Goal: Task Accomplishment & Management: Complete application form

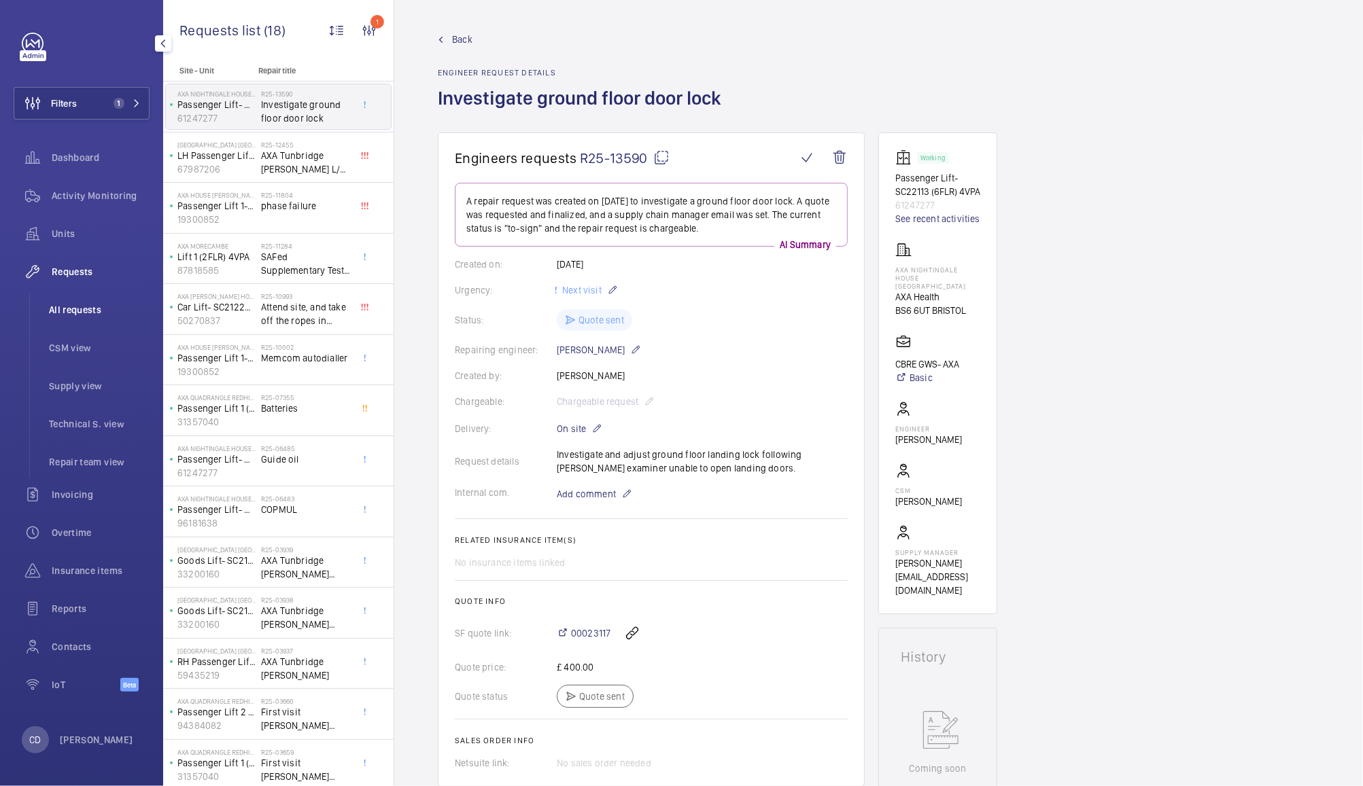
click at [87, 303] on span "All requests" at bounding box center [99, 310] width 101 height 14
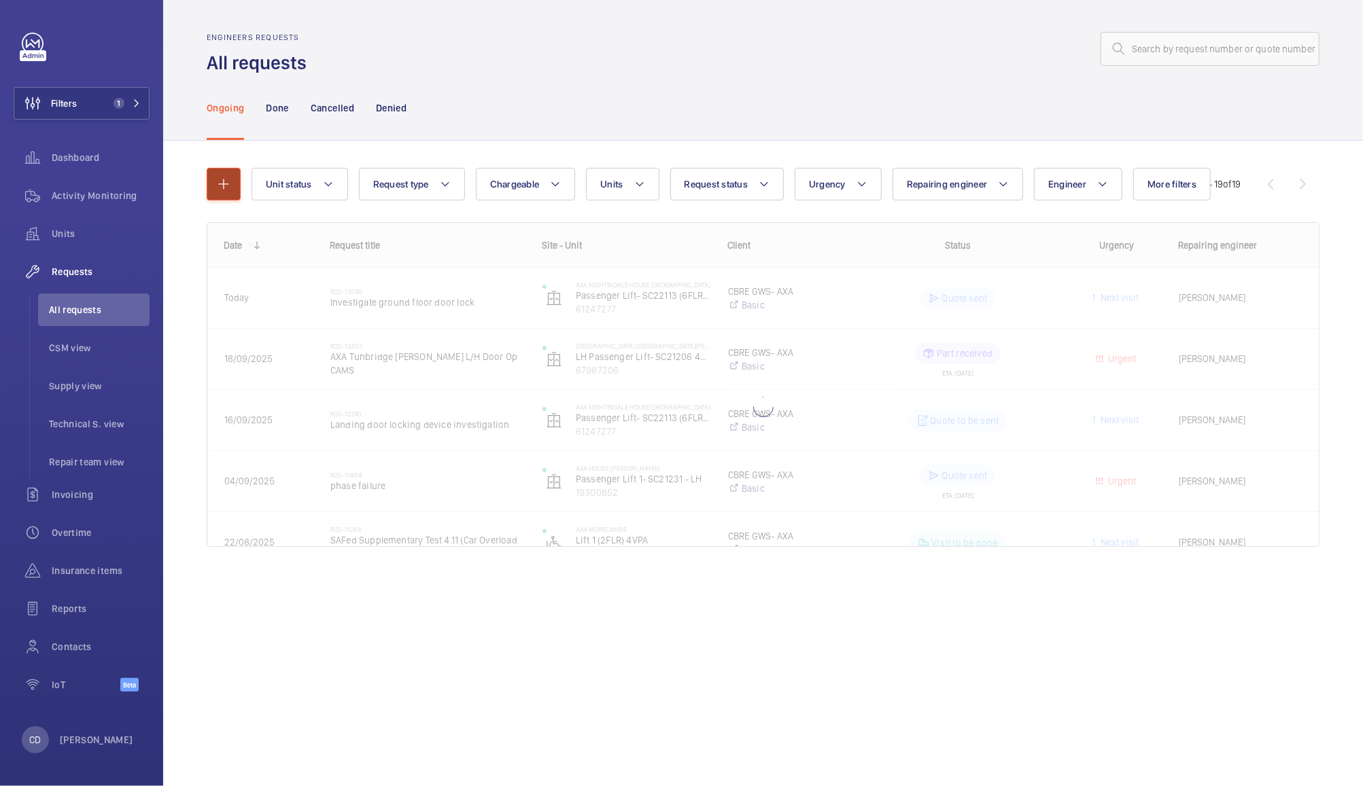
click at [223, 185] on mat-icon "button" at bounding box center [223, 184] width 16 height 16
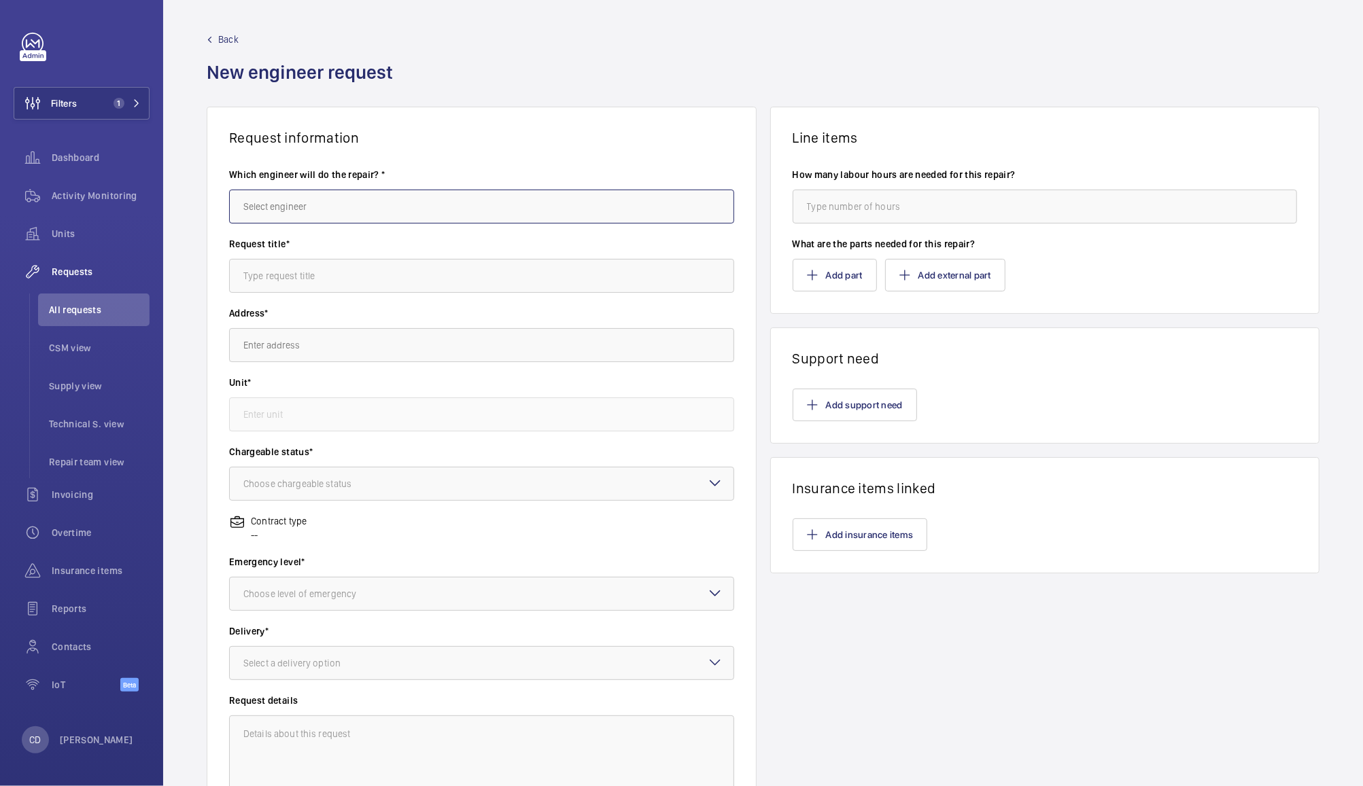
click at [585, 211] on input "text" at bounding box center [481, 207] width 505 height 34
click at [640, 238] on mat-option "[PERSON_NAME]" at bounding box center [478, 247] width 497 height 33
type input "[PERSON_NAME]"
type input "L"
paste input "SAFed Supplementary Test 4.12.2 (Hydraulic Rupture/Restrictor Valve)"
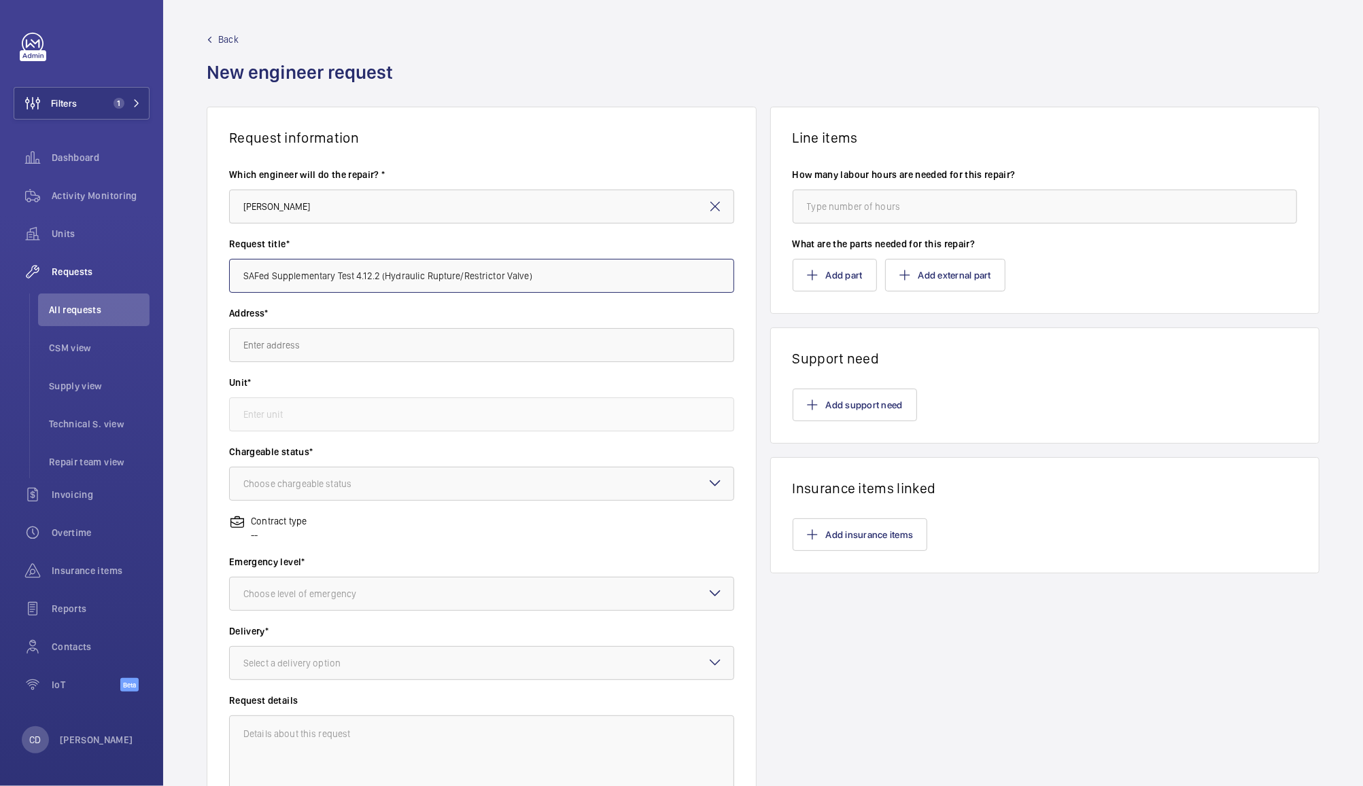
type input "SAFed Supplementary Test 4.12.2 (Hydraulic Rupture/Restrictor Valve)"
click at [623, 354] on input "text" at bounding box center [481, 345] width 505 height 34
type input "l"
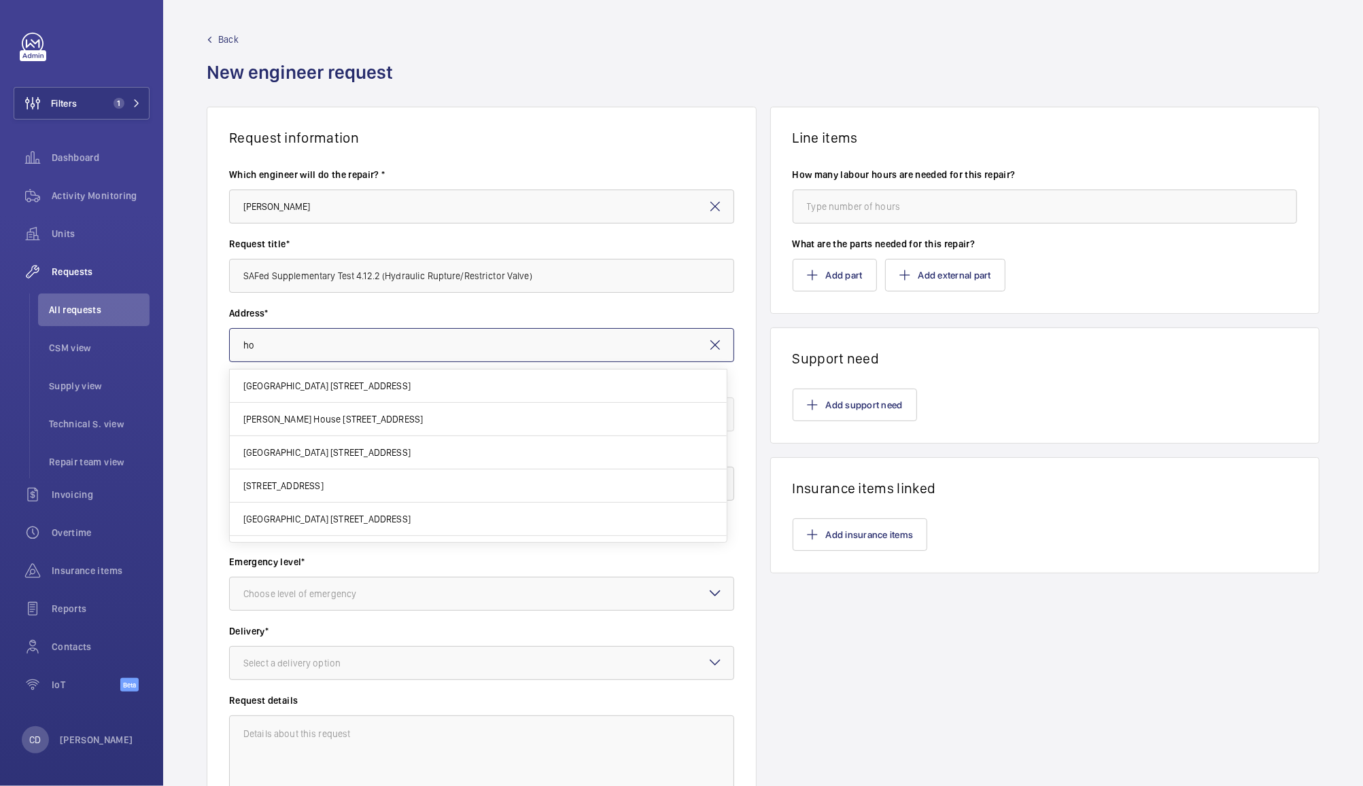
type input "h"
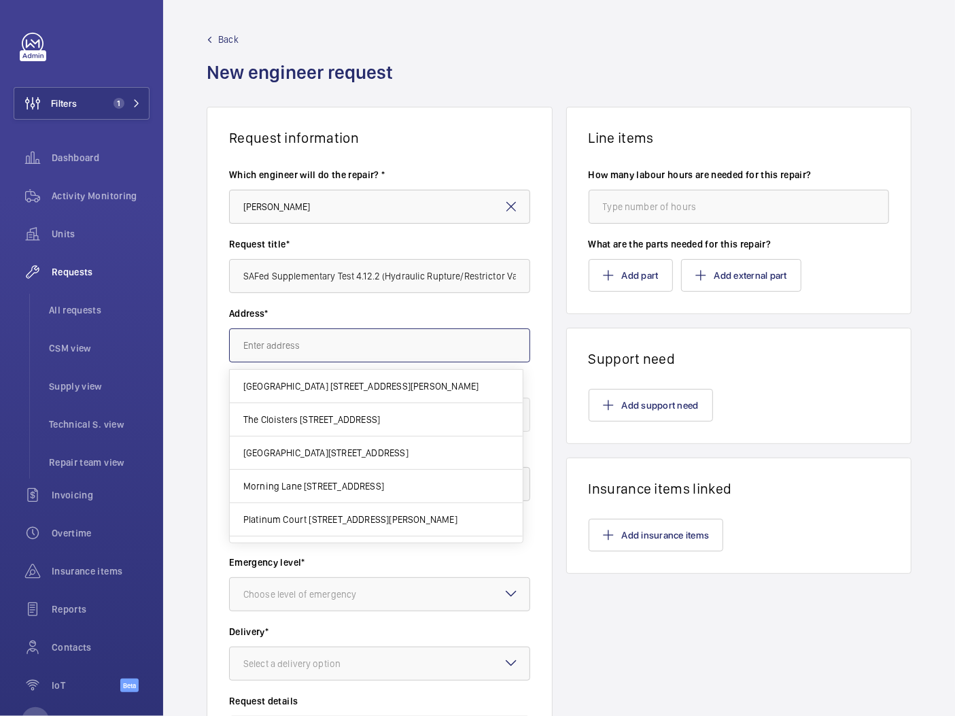
click at [423, 345] on input "text" at bounding box center [379, 345] width 301 height 34
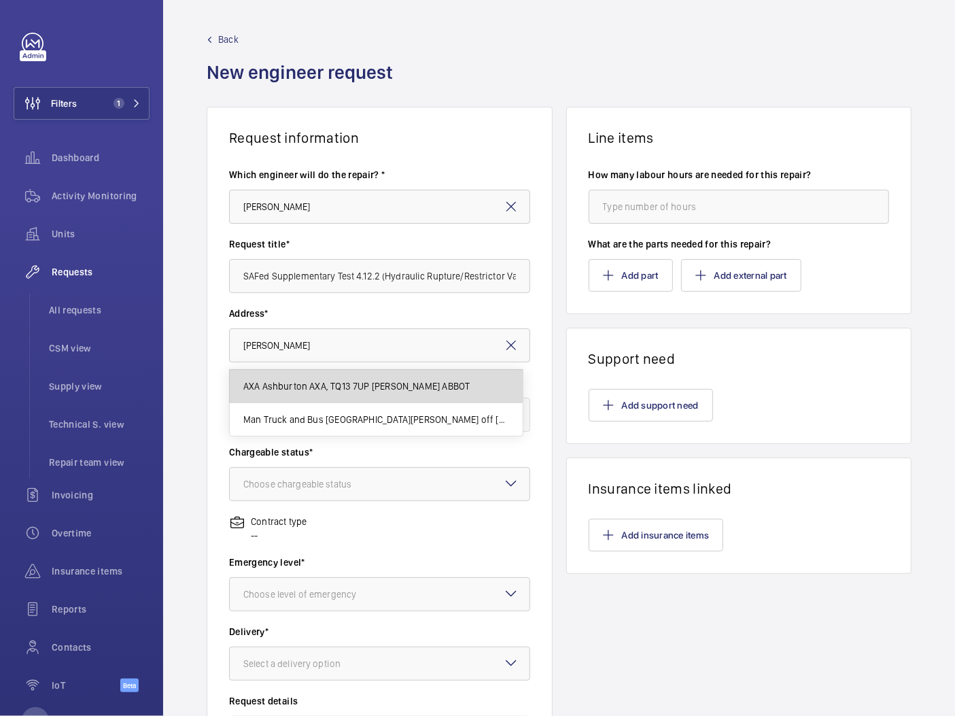
click at [280, 384] on span "AXA Ashburton AXA, TQ13 7UP [PERSON_NAME] ABBOT" at bounding box center [356, 386] width 227 height 14
type input "AXA Ashburton AXA, TQ13 7UP [PERSON_NAME] ABBOT"
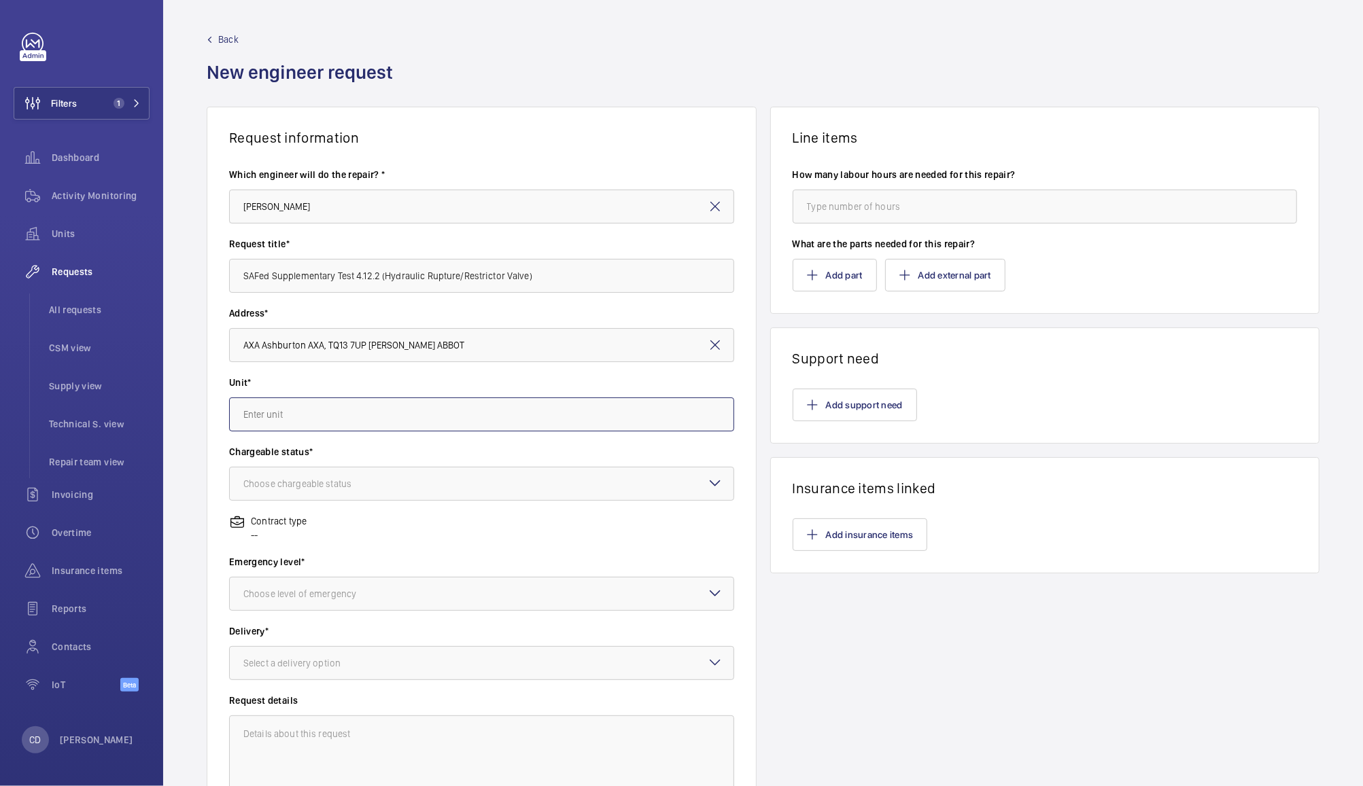
click at [526, 415] on input "text" at bounding box center [481, 415] width 505 height 34
click at [544, 451] on mat-option "37345941 - Passenger Lift (2FL) 4VPA" at bounding box center [478, 455] width 497 height 33
type input "37345941 - Passenger Lift (2FL) 4VPA"
click at [533, 476] on div at bounding box center [482, 484] width 504 height 33
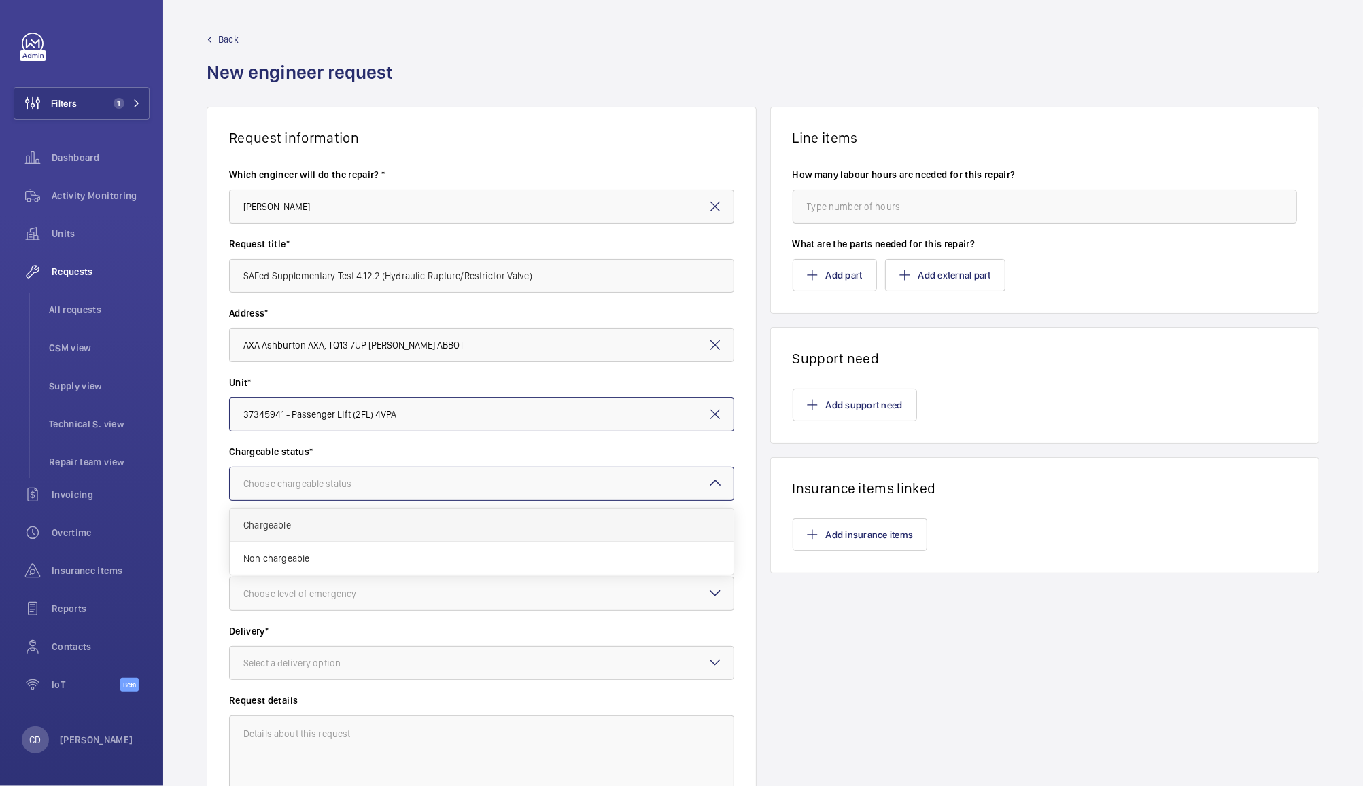
click at [510, 523] on span "Chargeable" at bounding box center [481, 526] width 476 height 14
click at [508, 597] on div at bounding box center [482, 594] width 504 height 33
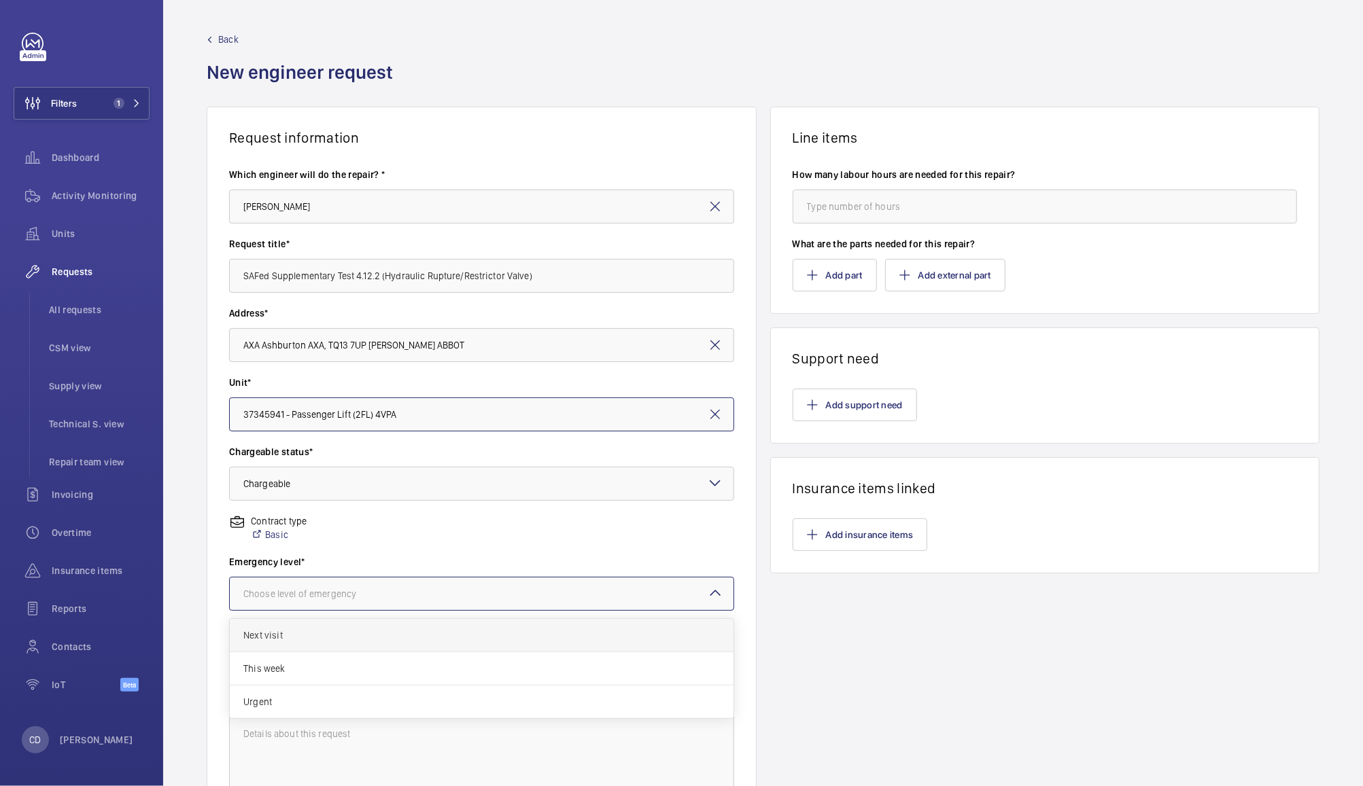
click at [457, 630] on span "Next visit" at bounding box center [481, 636] width 476 height 14
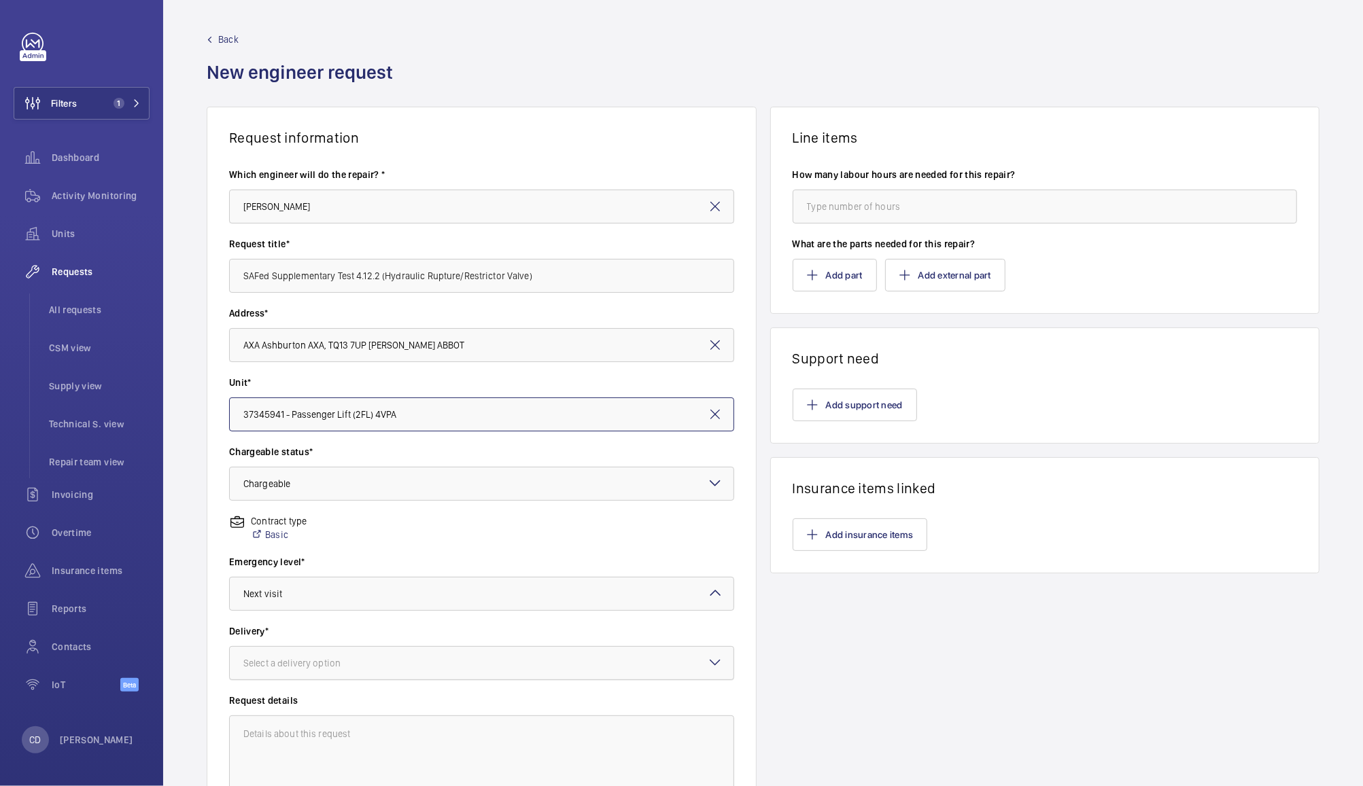
click at [481, 669] on div at bounding box center [482, 663] width 504 height 33
click at [450, 744] on span "On site" at bounding box center [481, 739] width 476 height 14
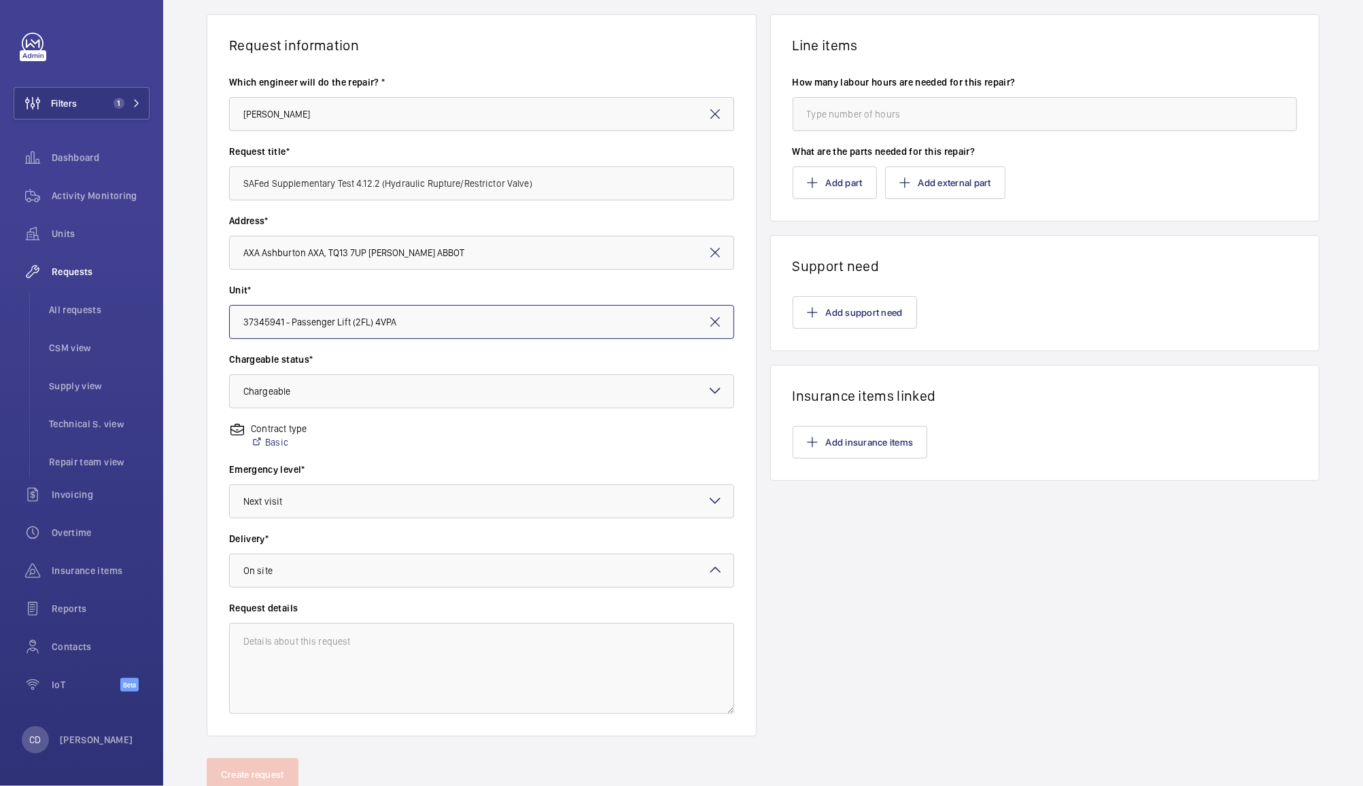
scroll to position [125, 0]
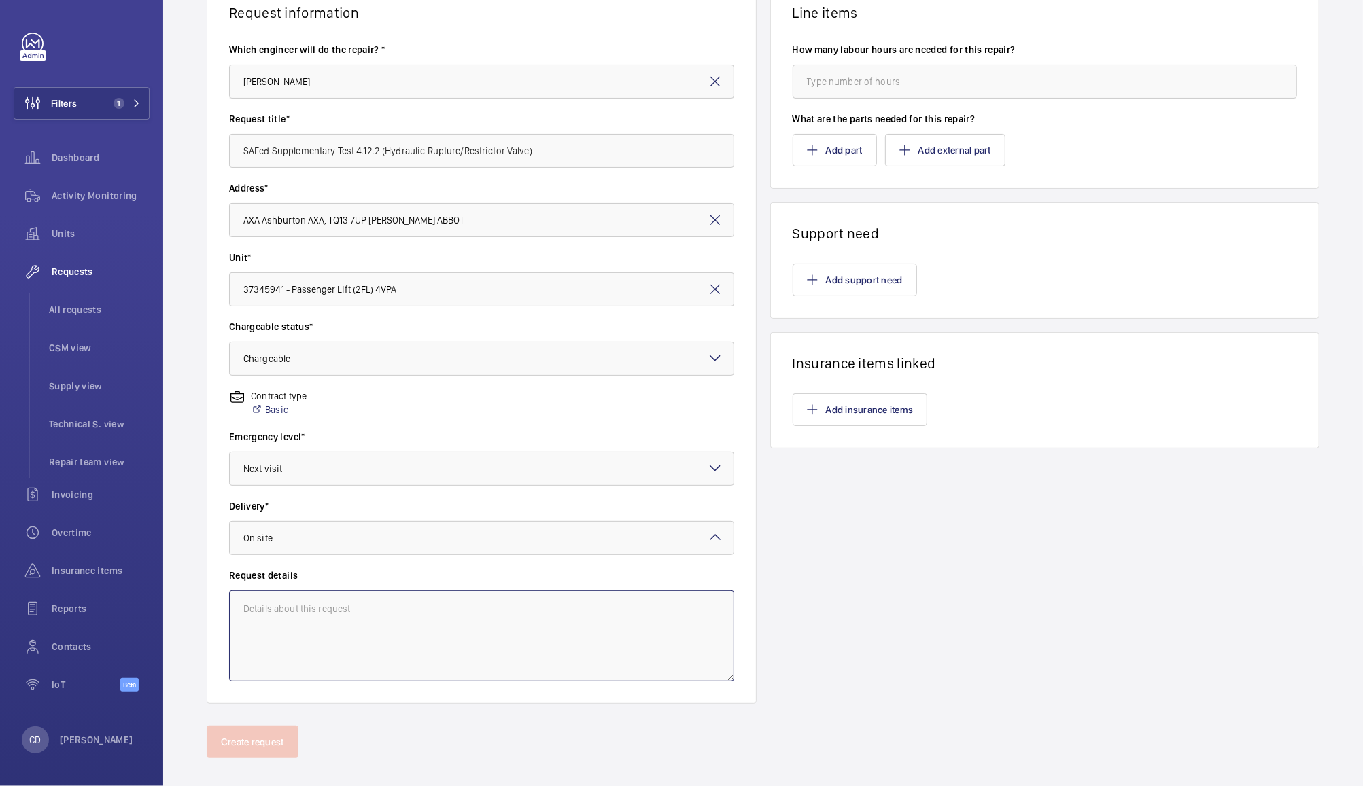
click at [492, 650] on textarea at bounding box center [481, 636] width 505 height 91
paste textarea "SAFed Supplementary Test 4.12.2 (Hydraulic Rupture/Restrictor Valve)"
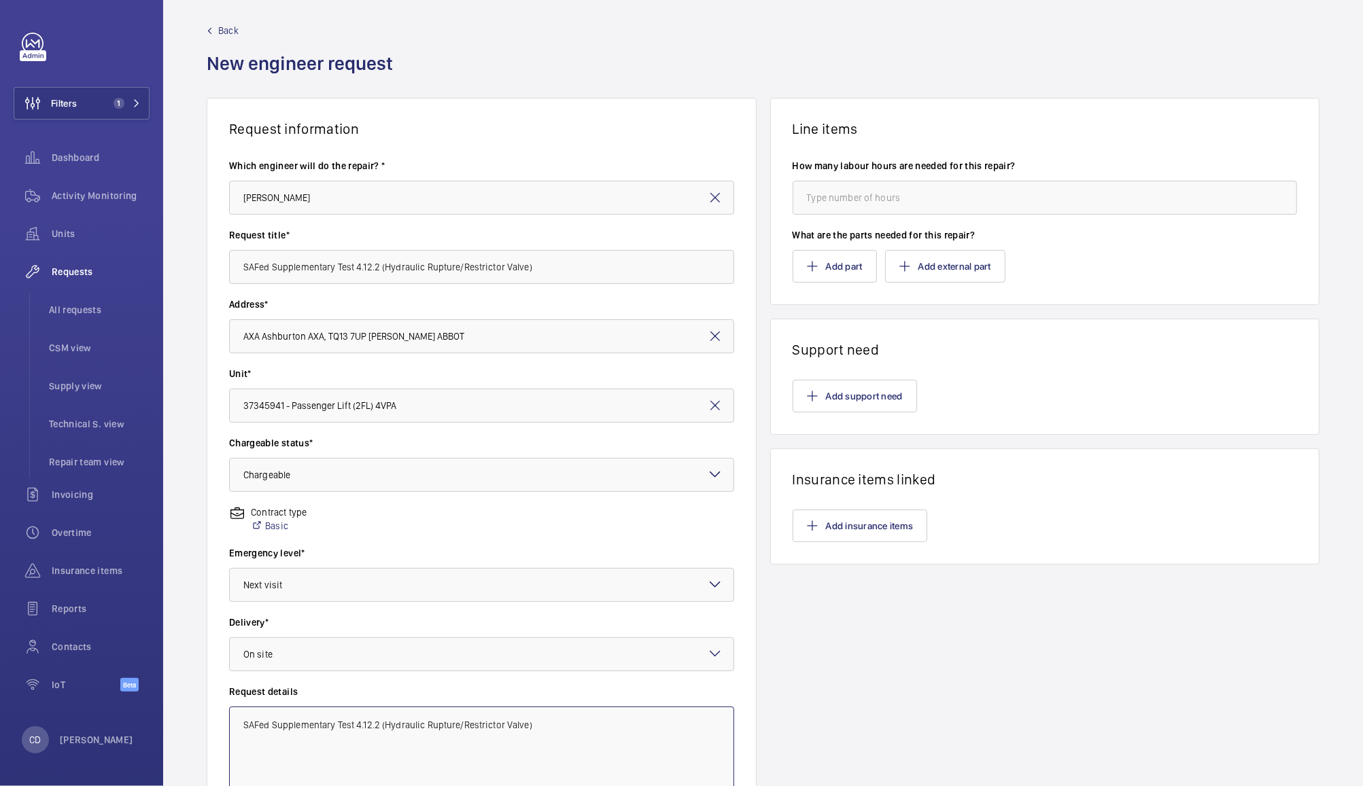
scroll to position [0, 0]
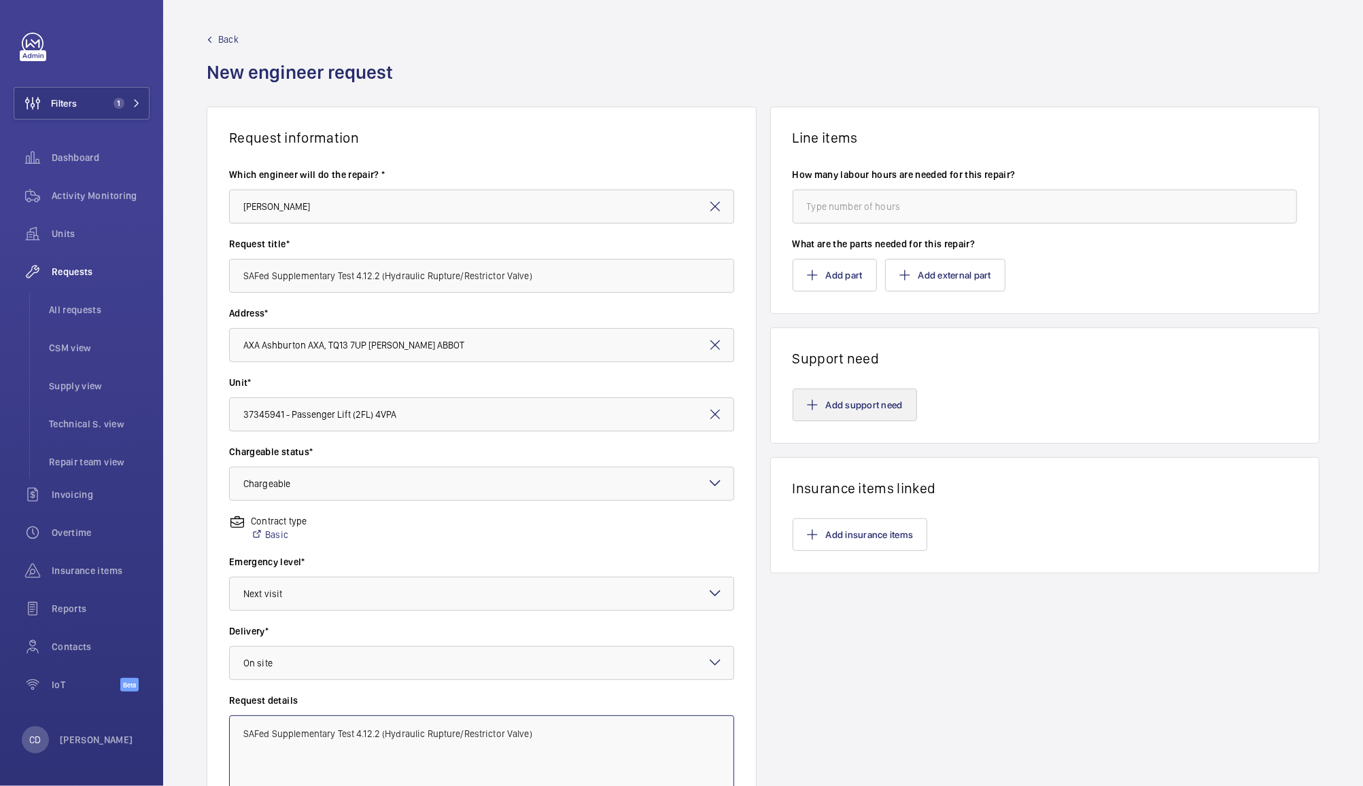
type textarea "SAFed Supplementary Test 4.12.2 (Hydraulic Rupture/Restrictor Valve)"
click at [857, 408] on button "Add support need" at bounding box center [854, 405] width 124 height 33
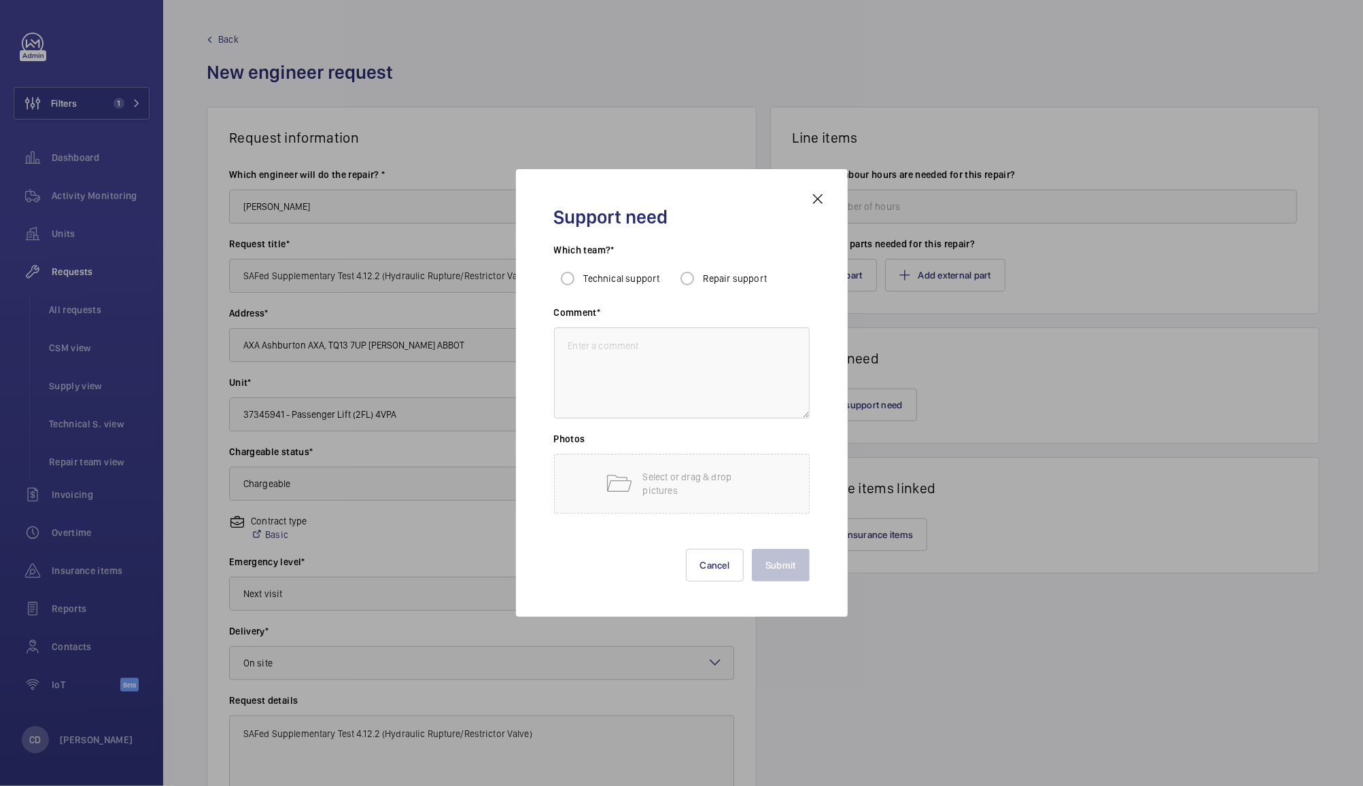
click at [744, 283] on span "Repair support" at bounding box center [735, 278] width 64 height 11
click at [701, 283] on input "Repair support" at bounding box center [687, 278] width 27 height 27
radio input "true"
click at [708, 385] on textarea at bounding box center [682, 373] width 256 height 91
paste textarea "SAFed Supplementary Test 4.12.2 (Hydraulic Rupture/Restrictor Valve)"
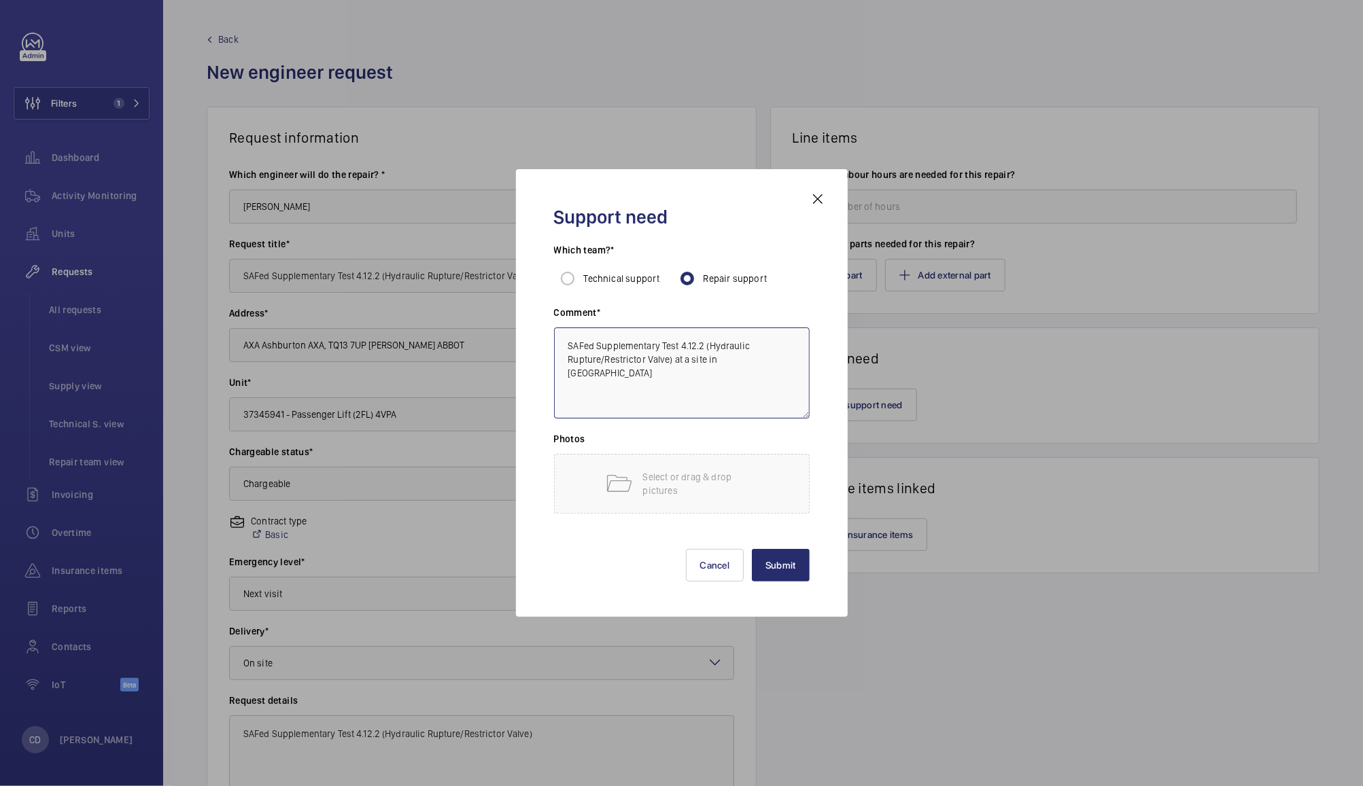
type textarea "SAFed Supplementary Test 4.12.2 (Hydraulic Rupture/Restrictor Valve) at a site …"
click at [780, 551] on button "Submit" at bounding box center [781, 565] width 58 height 33
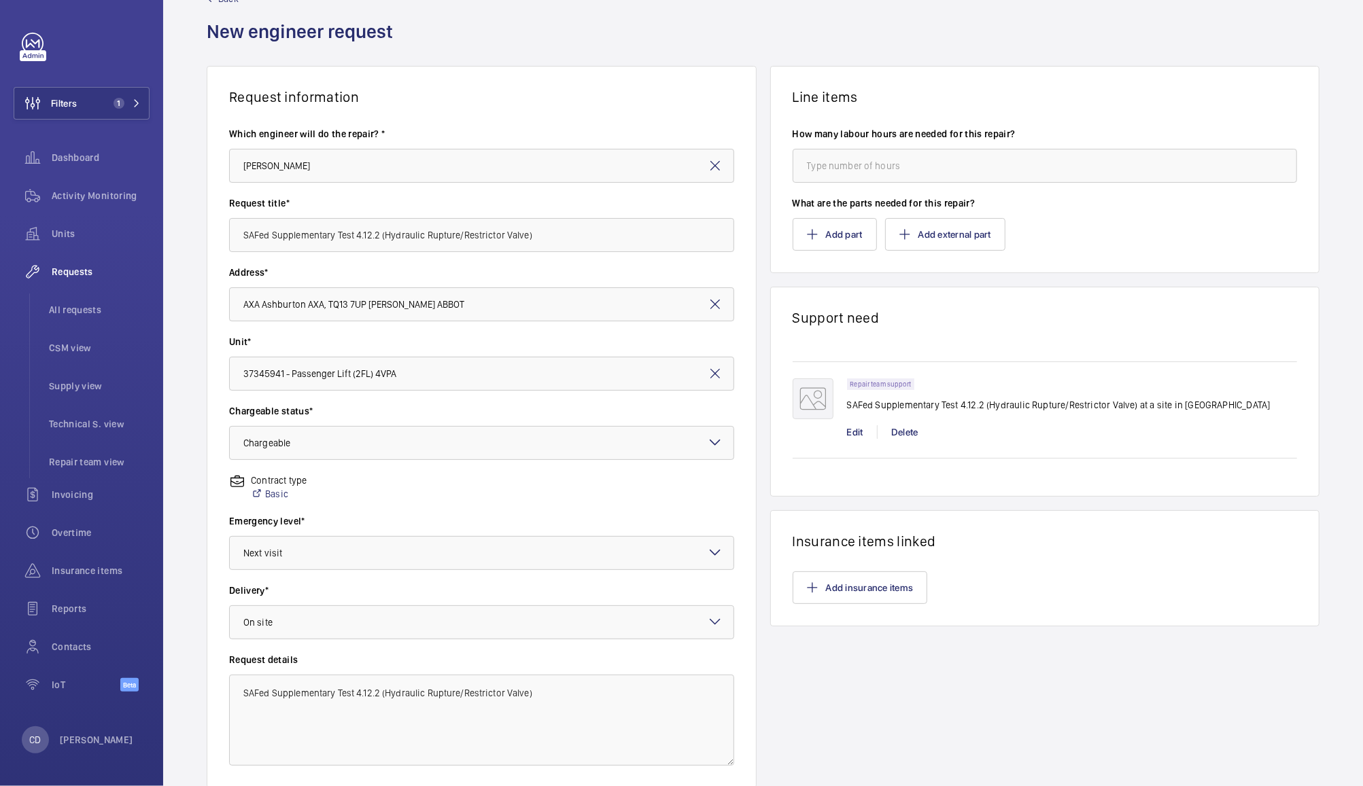
scroll to position [140, 0]
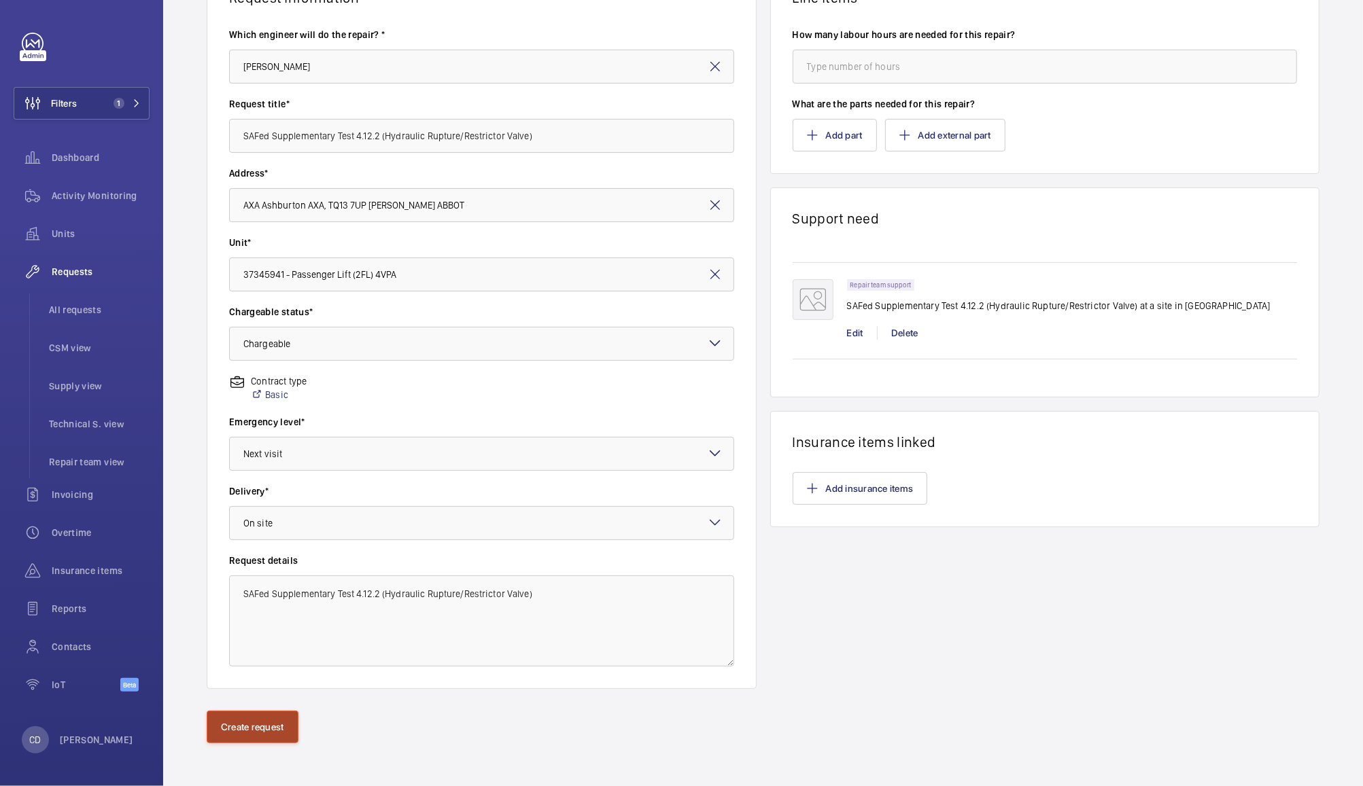
click at [239, 731] on button "Create request" at bounding box center [253, 727] width 92 height 33
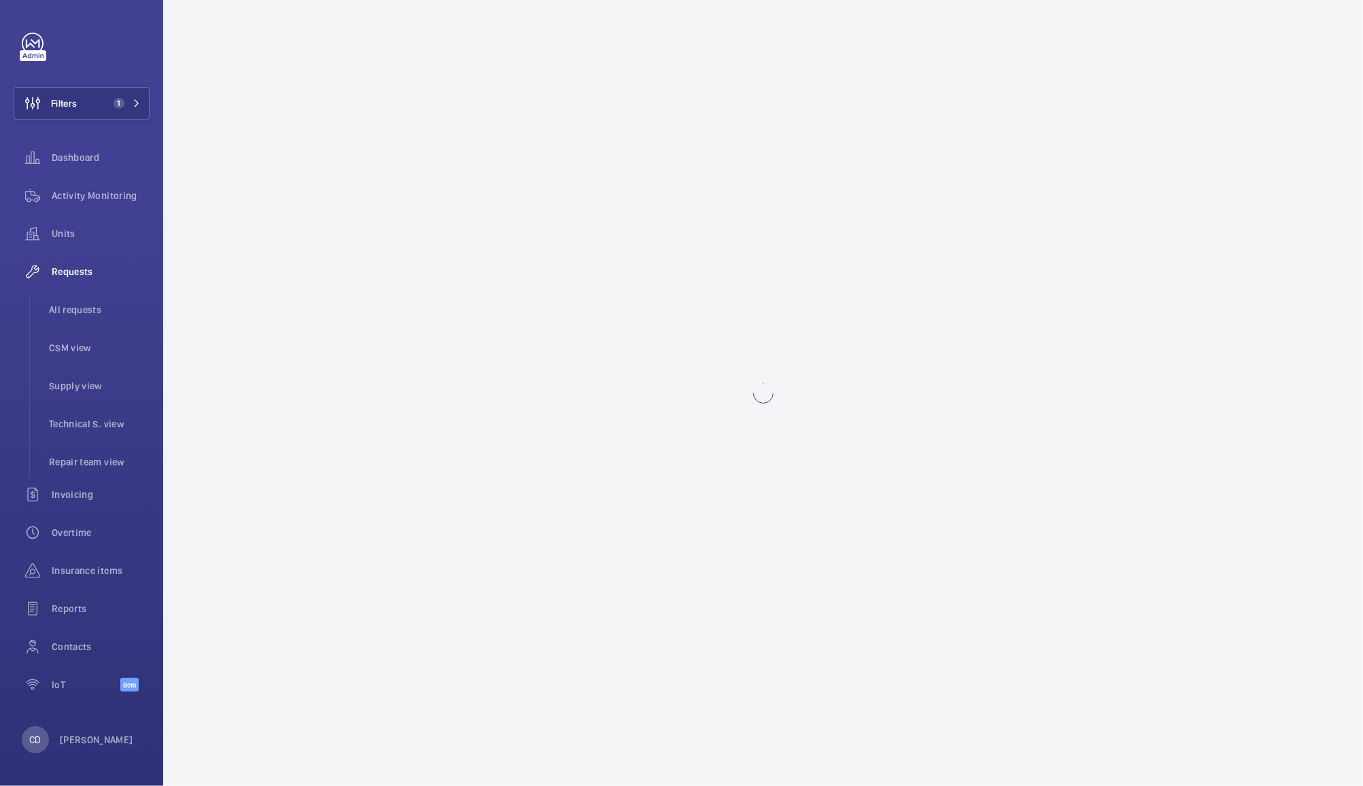
scroll to position [0, 0]
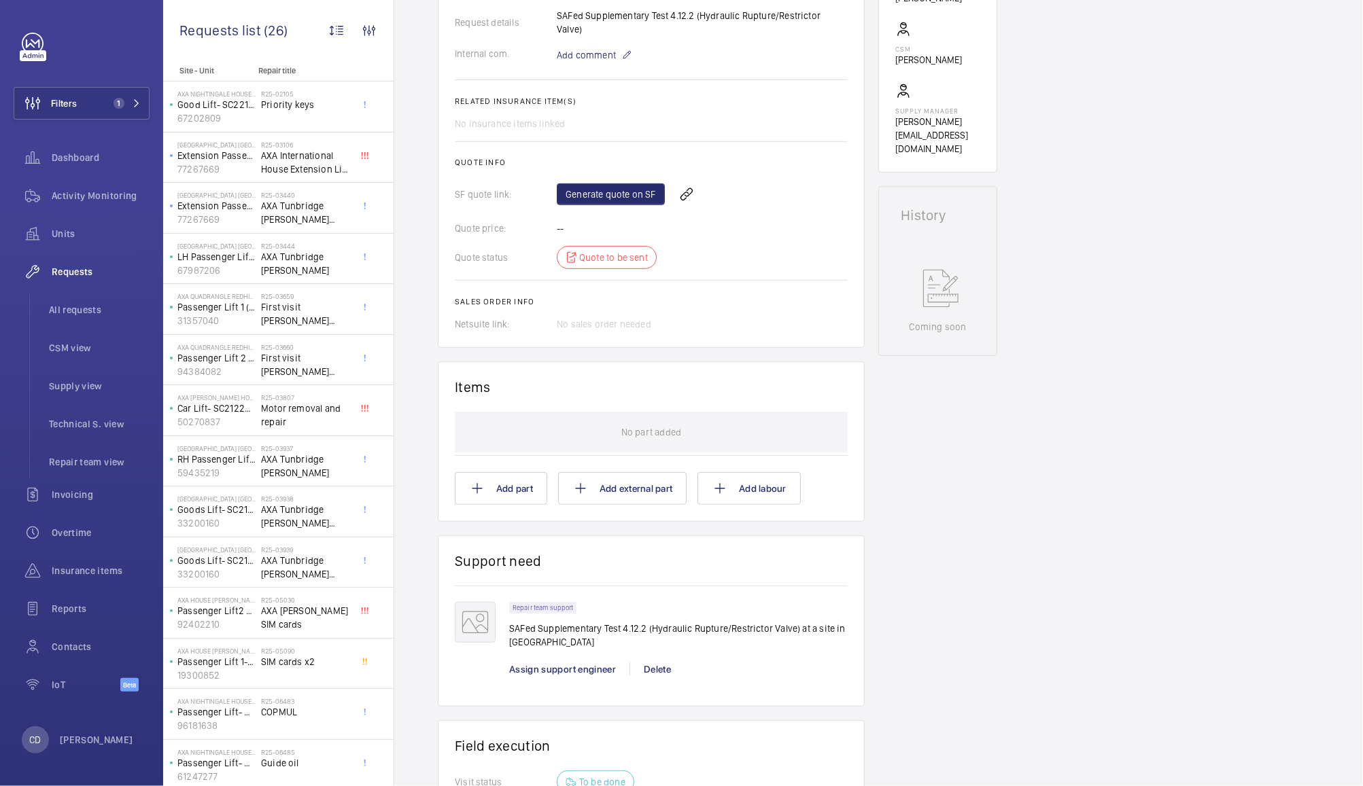
scroll to position [421, 0]
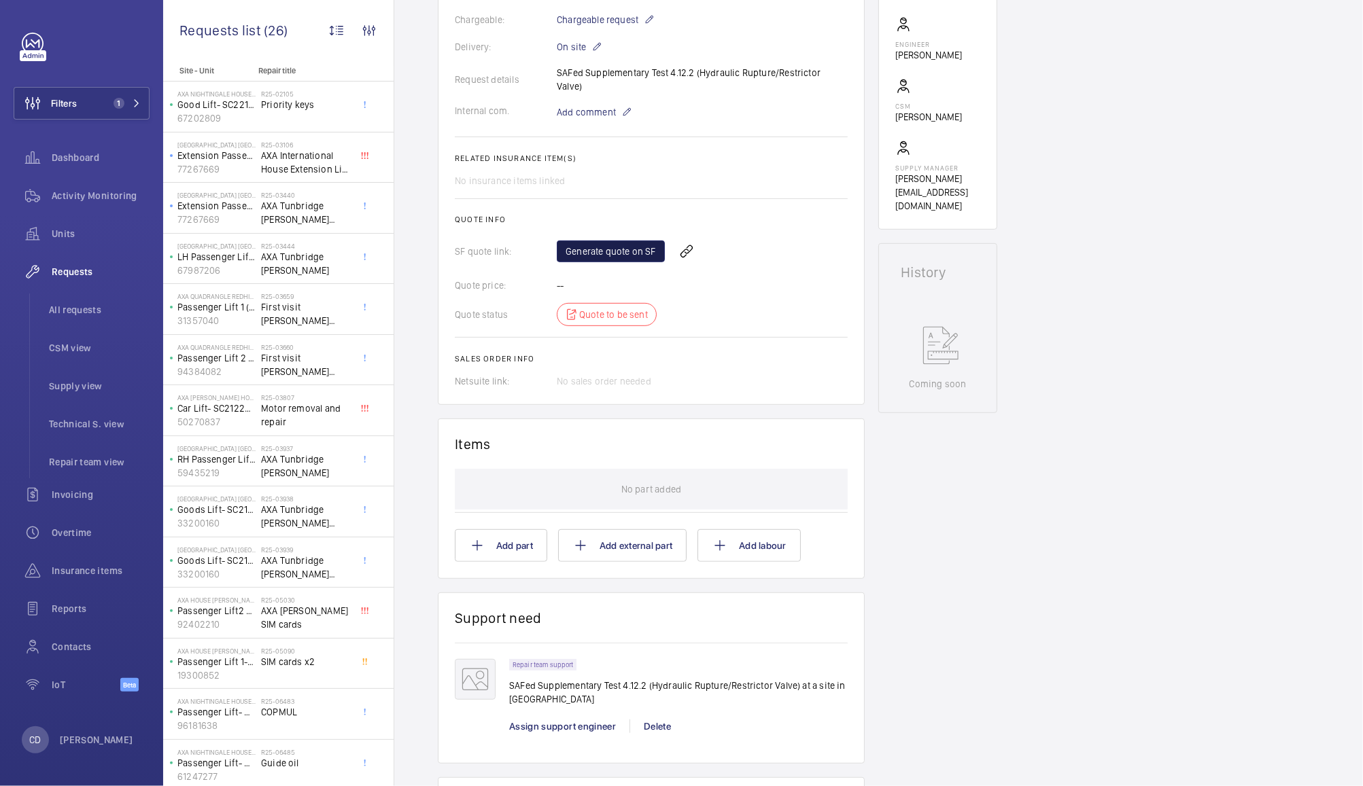
click at [622, 241] on link "Generate quote on SF" at bounding box center [611, 252] width 108 height 22
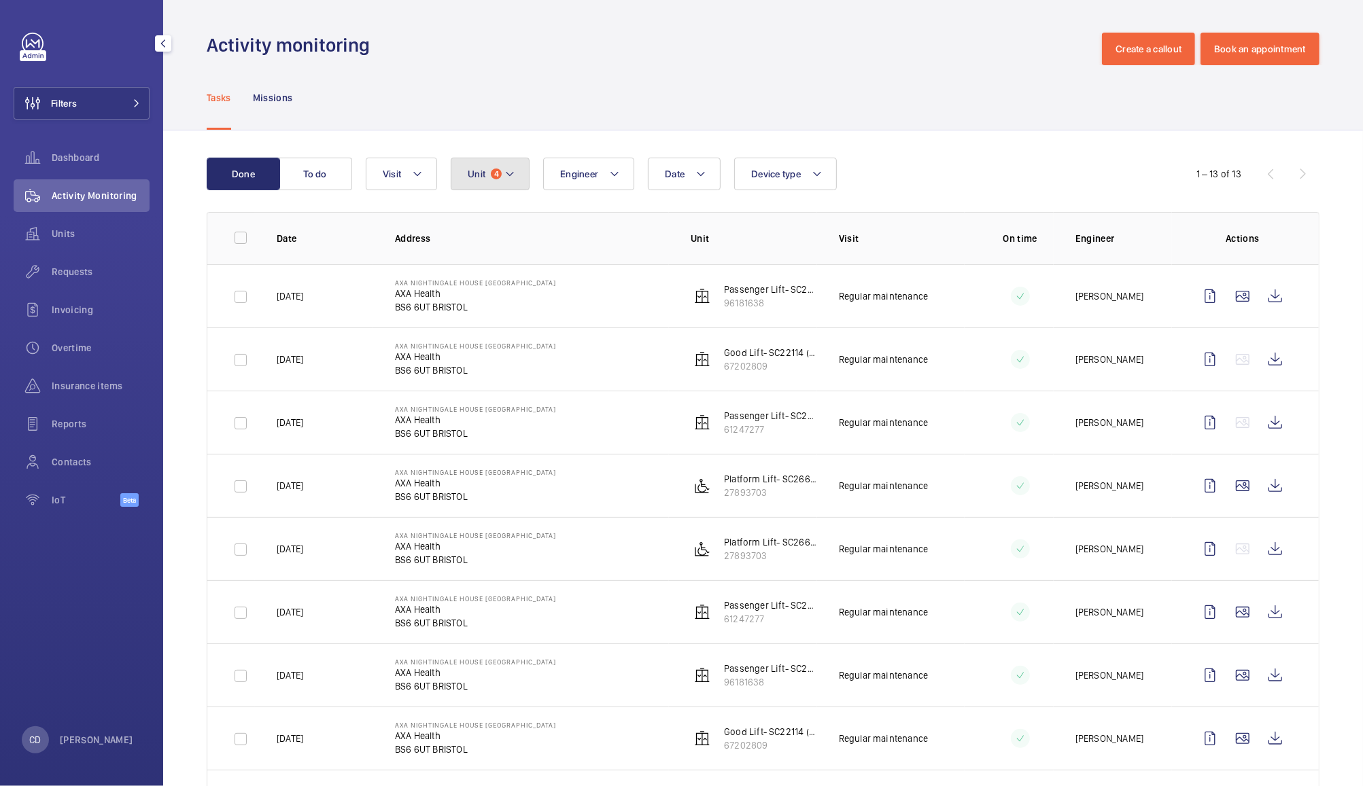
click at [484, 158] on button "Unit 4" at bounding box center [490, 174] width 79 height 33
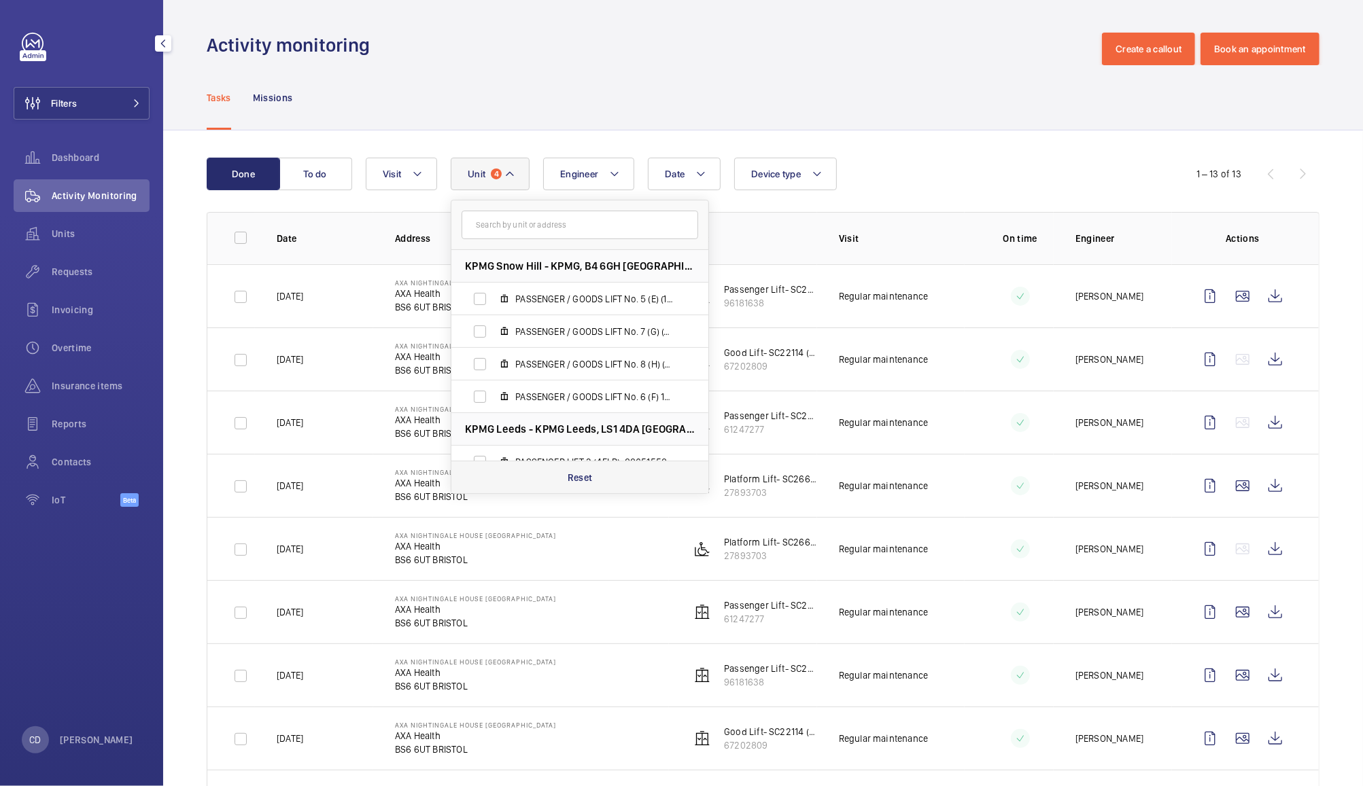
click at [586, 472] on p "Reset" at bounding box center [579, 478] width 25 height 14
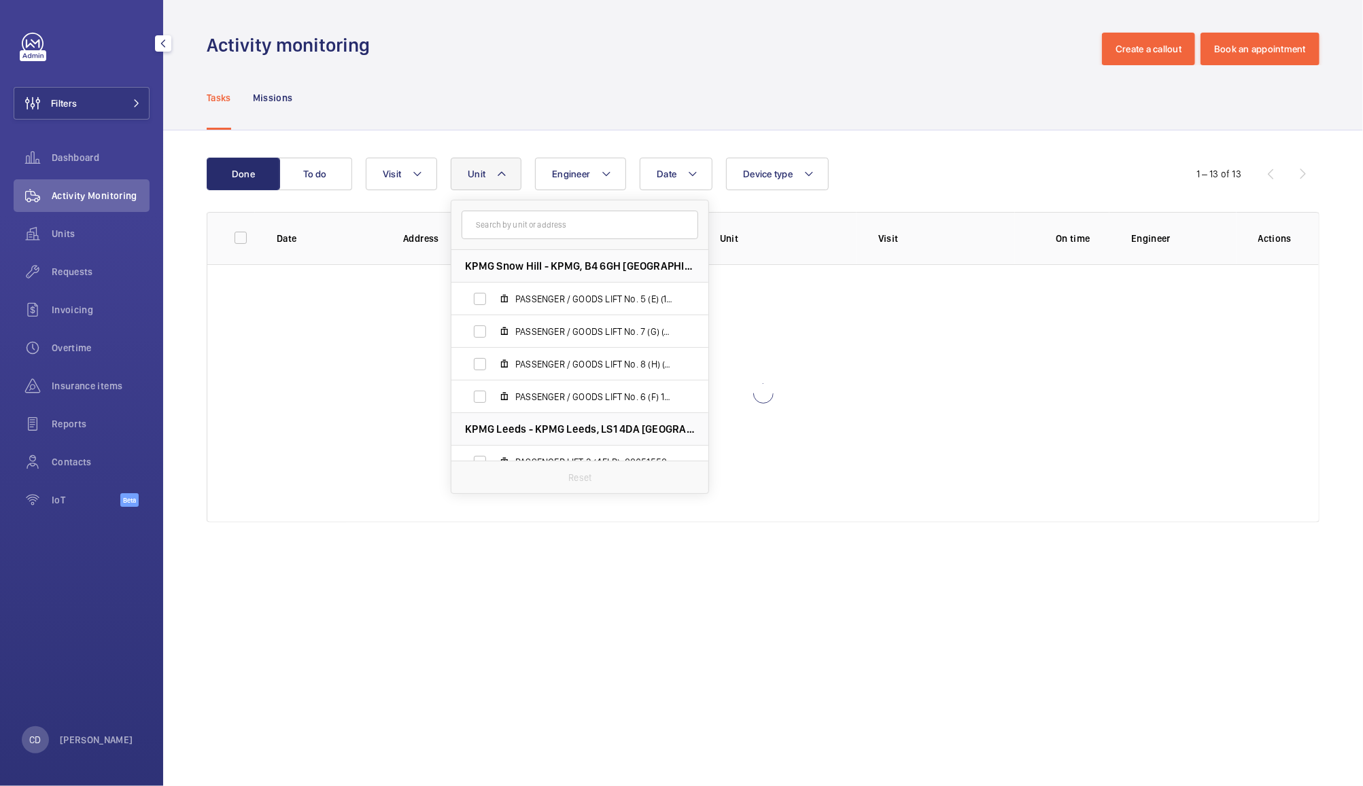
click at [491, 181] on button "Unit" at bounding box center [486, 174] width 71 height 33
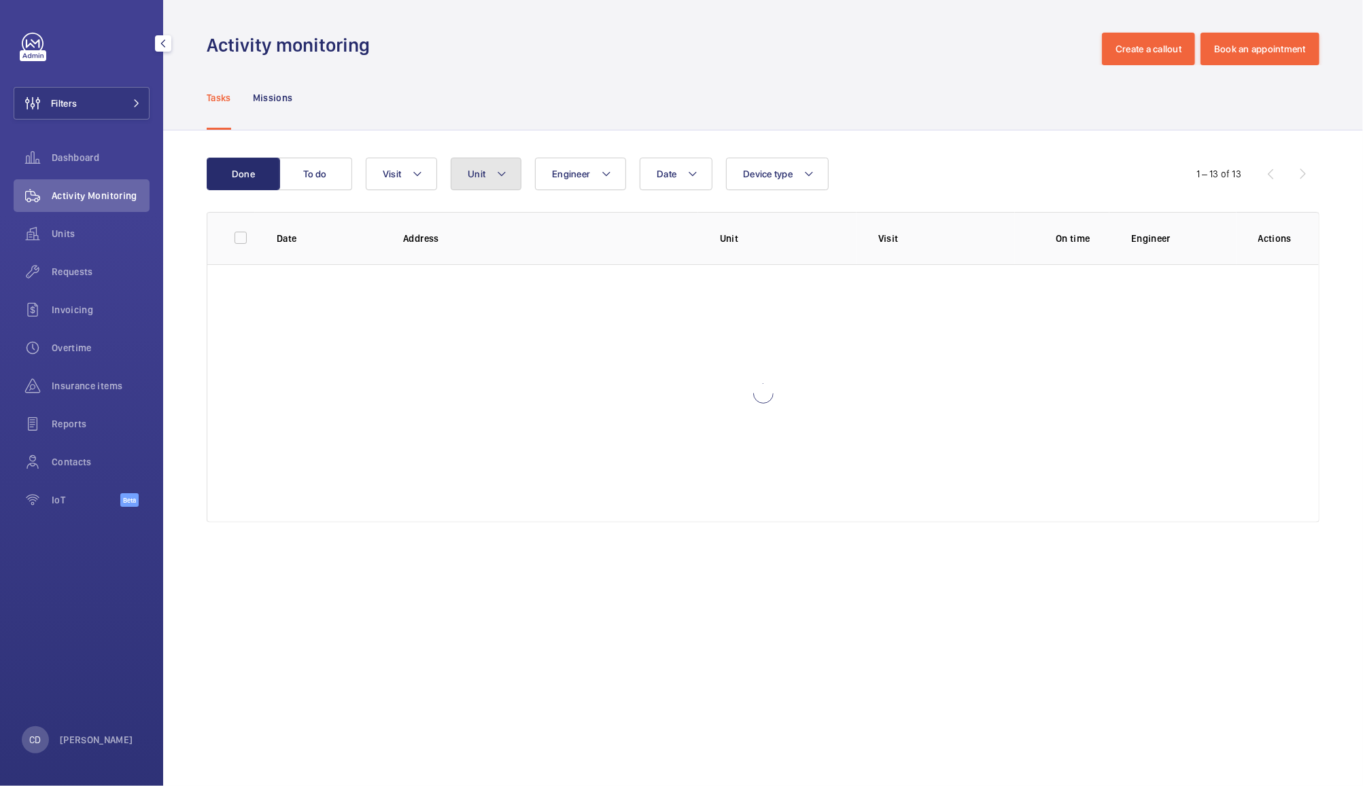
click at [492, 175] on button "Unit" at bounding box center [486, 174] width 71 height 33
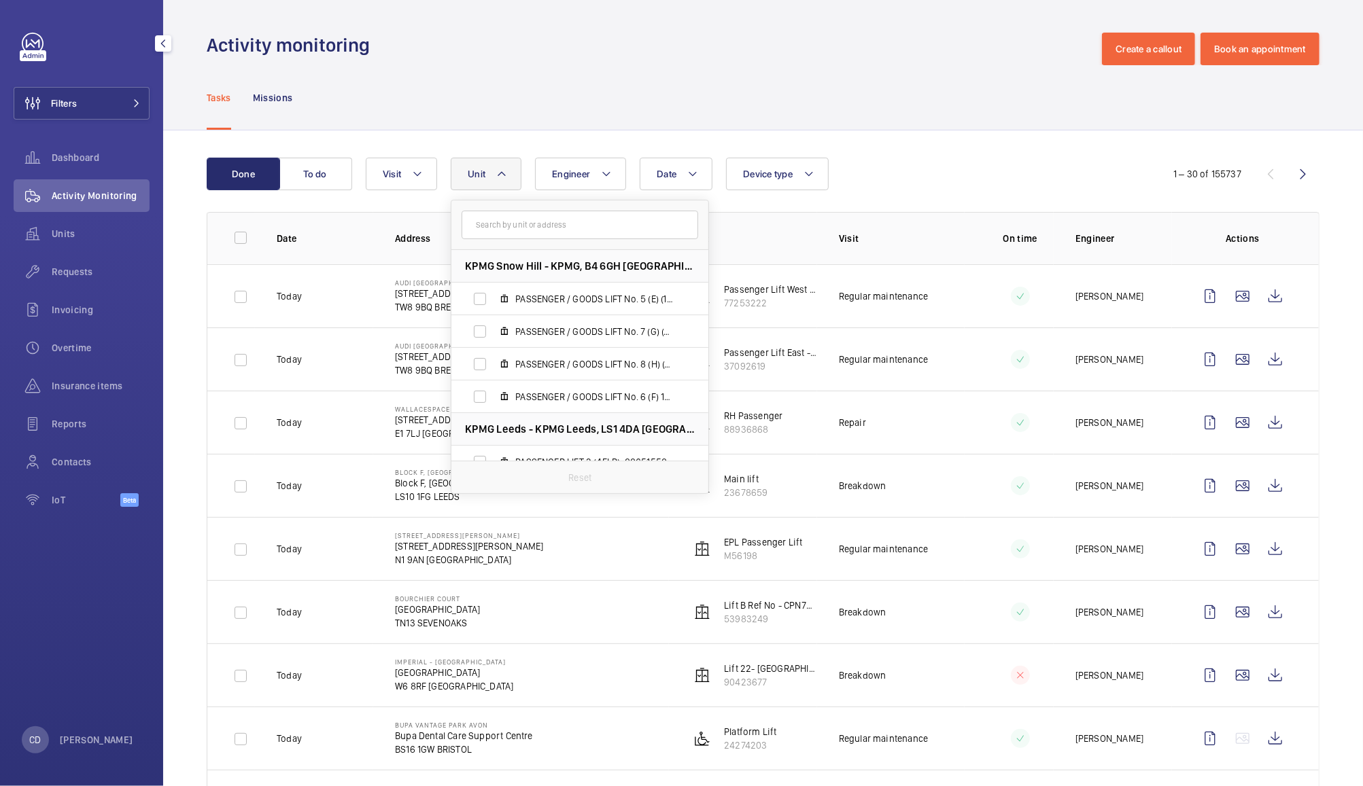
click at [513, 217] on input "text" at bounding box center [579, 225] width 237 height 29
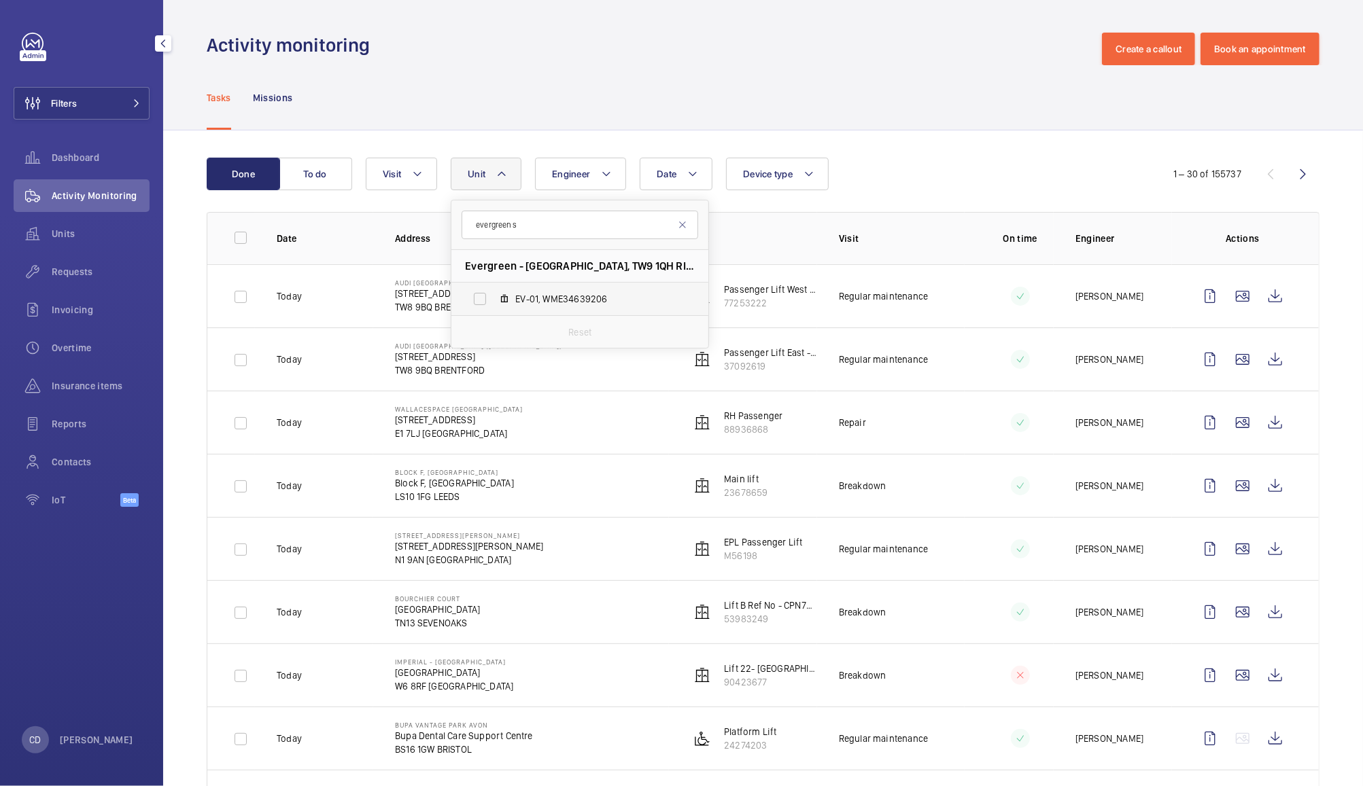
type input "evergreen s"
click at [618, 299] on span "EV-01, WME34639206" at bounding box center [594, 299] width 158 height 14
click at [493, 299] on input "EV-01, WME34639206" at bounding box center [479, 298] width 27 height 27
checkbox input "true"
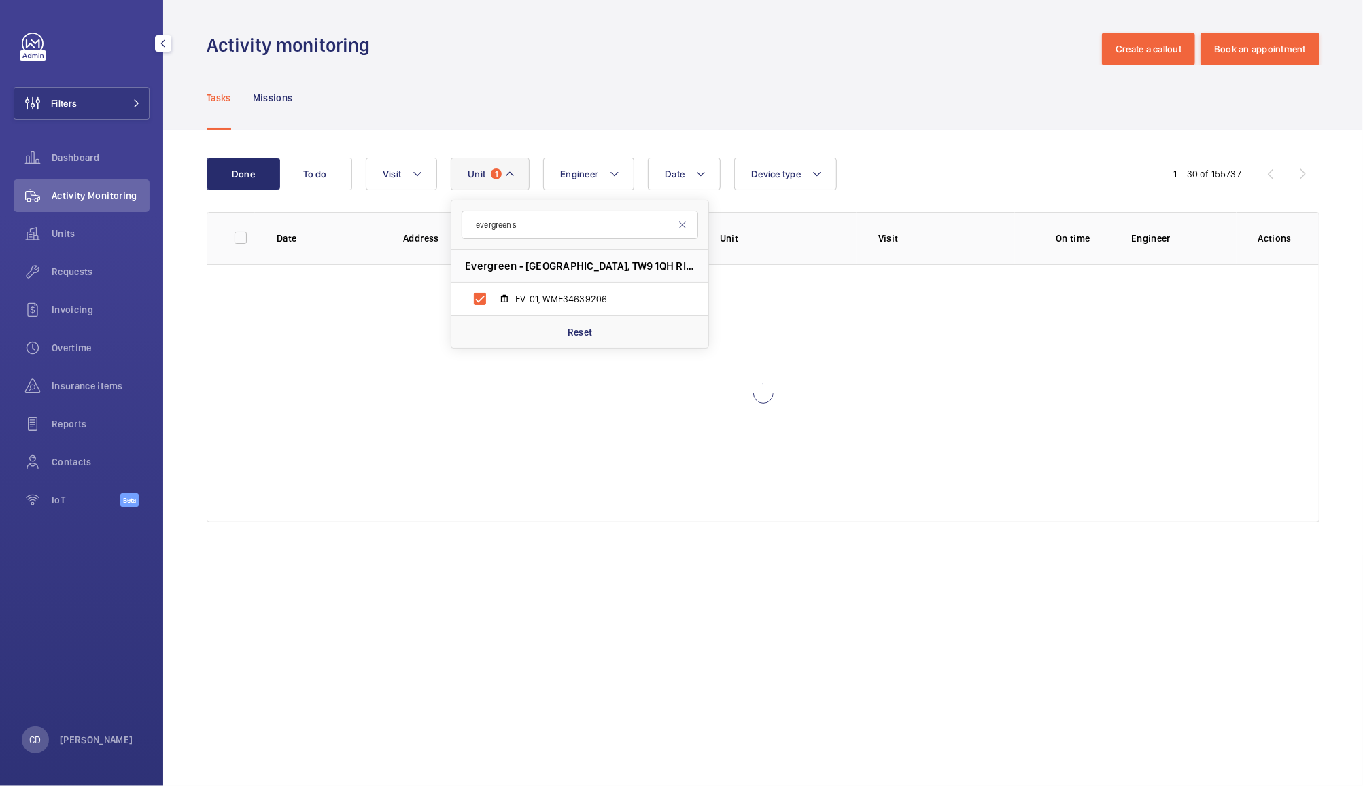
click at [910, 107] on div "Tasks Missions" at bounding box center [763, 97] width 1113 height 65
